Goal: Information Seeking & Learning: Learn about a topic

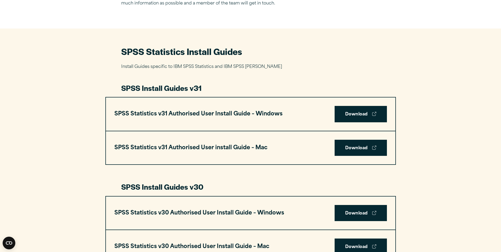
scroll to position [212, 0]
click at [354, 113] on link "Download" at bounding box center [361, 114] width 52 height 16
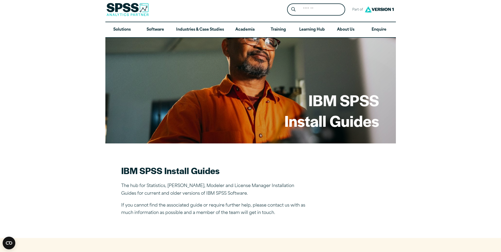
scroll to position [0, 0]
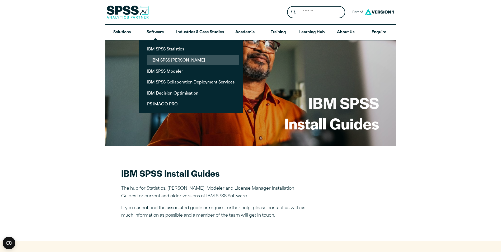
click at [171, 60] on link "IBM SPSS [PERSON_NAME]" at bounding box center [192, 60] width 91 height 10
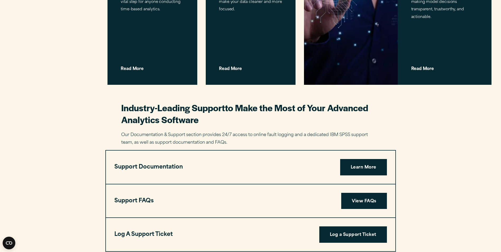
scroll to position [714, 0]
click at [351, 192] on link "View FAQs" at bounding box center [363, 200] width 45 height 16
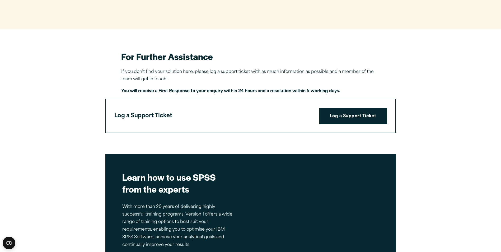
scroll to position [1232, 0]
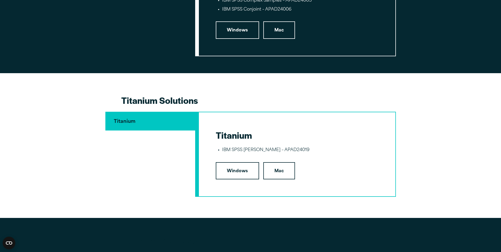
scroll to position [1131, 0]
